Goal: Task Accomplishment & Management: Manage account settings

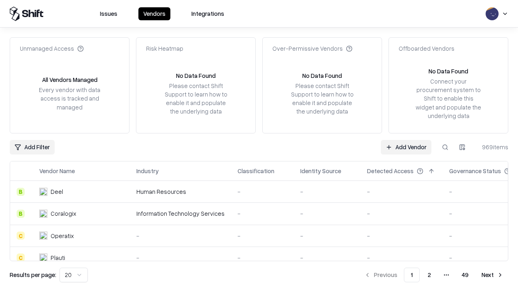
click at [406, 147] on link "Add Vendor" at bounding box center [406, 147] width 51 height 15
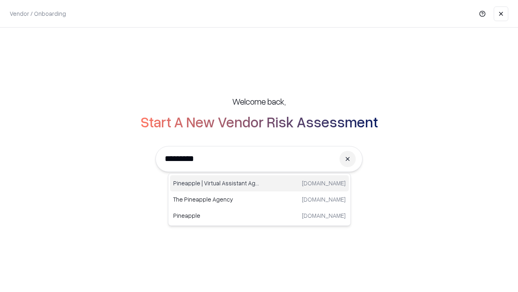
click at [260, 183] on div "Pineapple | Virtual Assistant Agency [DOMAIN_NAME]" at bounding box center [259, 183] width 179 height 16
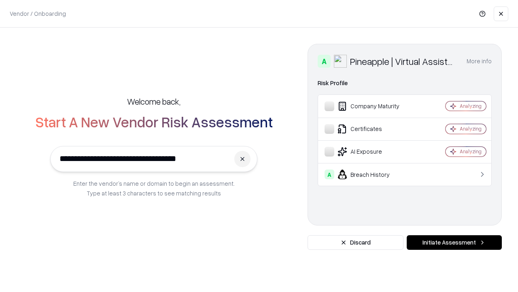
type input "**********"
click at [454, 242] on button "Initiate Assessment" at bounding box center [454, 242] width 95 height 15
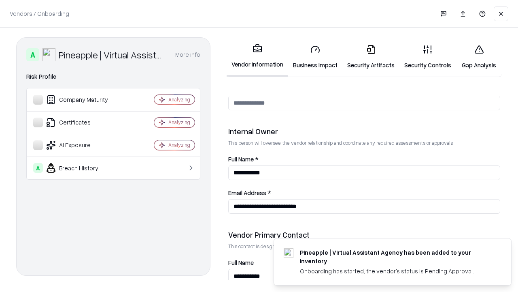
scroll to position [420, 0]
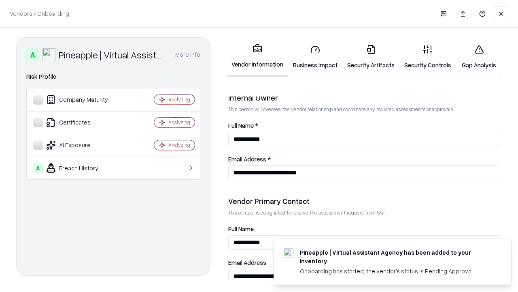
click at [315, 57] on link "Business Impact" at bounding box center [315, 57] width 54 height 38
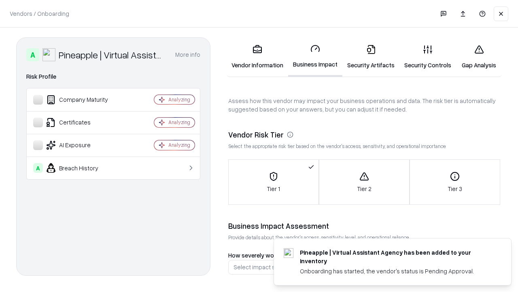
click at [371, 57] on link "Security Artifacts" at bounding box center [371, 57] width 57 height 38
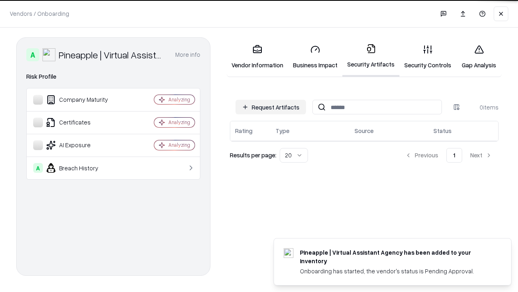
click at [271, 106] on button "Request Artifacts" at bounding box center [271, 107] width 70 height 15
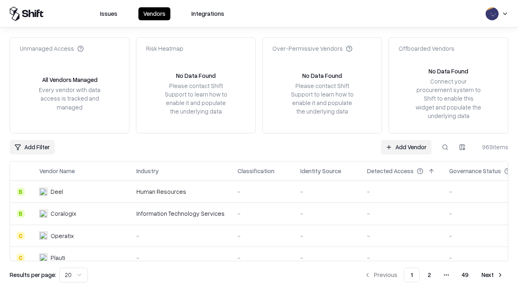
click at [406, 147] on link "Add Vendor" at bounding box center [406, 147] width 51 height 15
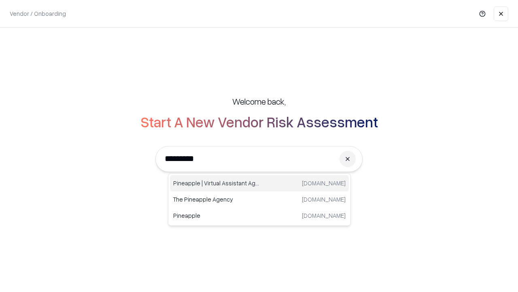
click at [260, 183] on div "Pineapple | Virtual Assistant Agency [DOMAIN_NAME]" at bounding box center [259, 183] width 179 height 16
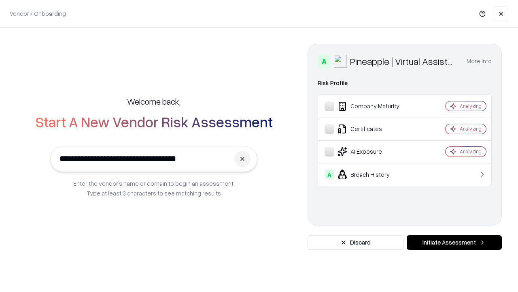
type input "**********"
click at [454, 242] on button "Initiate Assessment" at bounding box center [454, 242] width 95 height 15
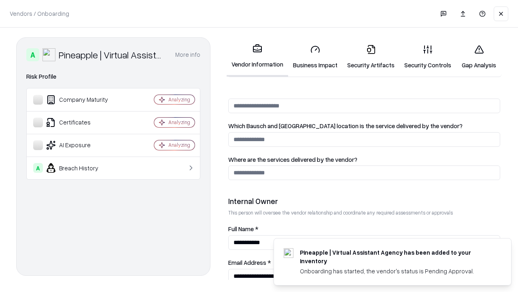
scroll to position [420, 0]
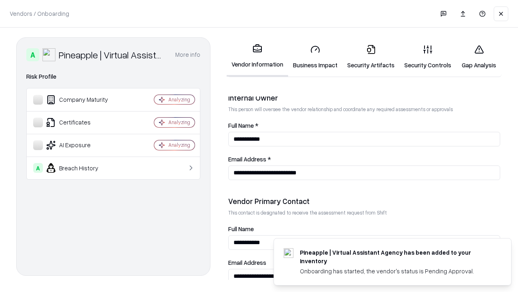
click at [479, 57] on link "Gap Analysis" at bounding box center [479, 57] width 46 height 38
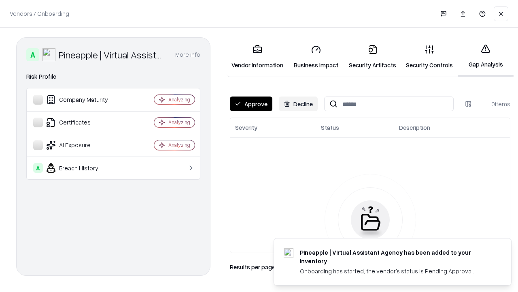
click at [251, 104] on button "Approve" at bounding box center [251, 103] width 43 height 15
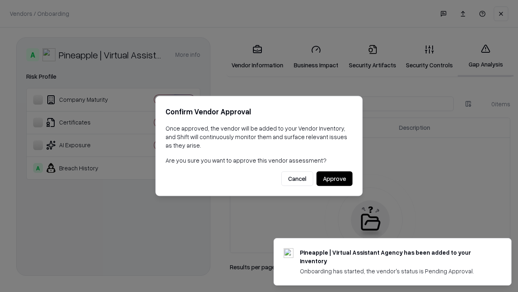
click at [334, 178] on button "Approve" at bounding box center [335, 178] width 36 height 15
